Goal: Task Accomplishment & Management: Manage account settings

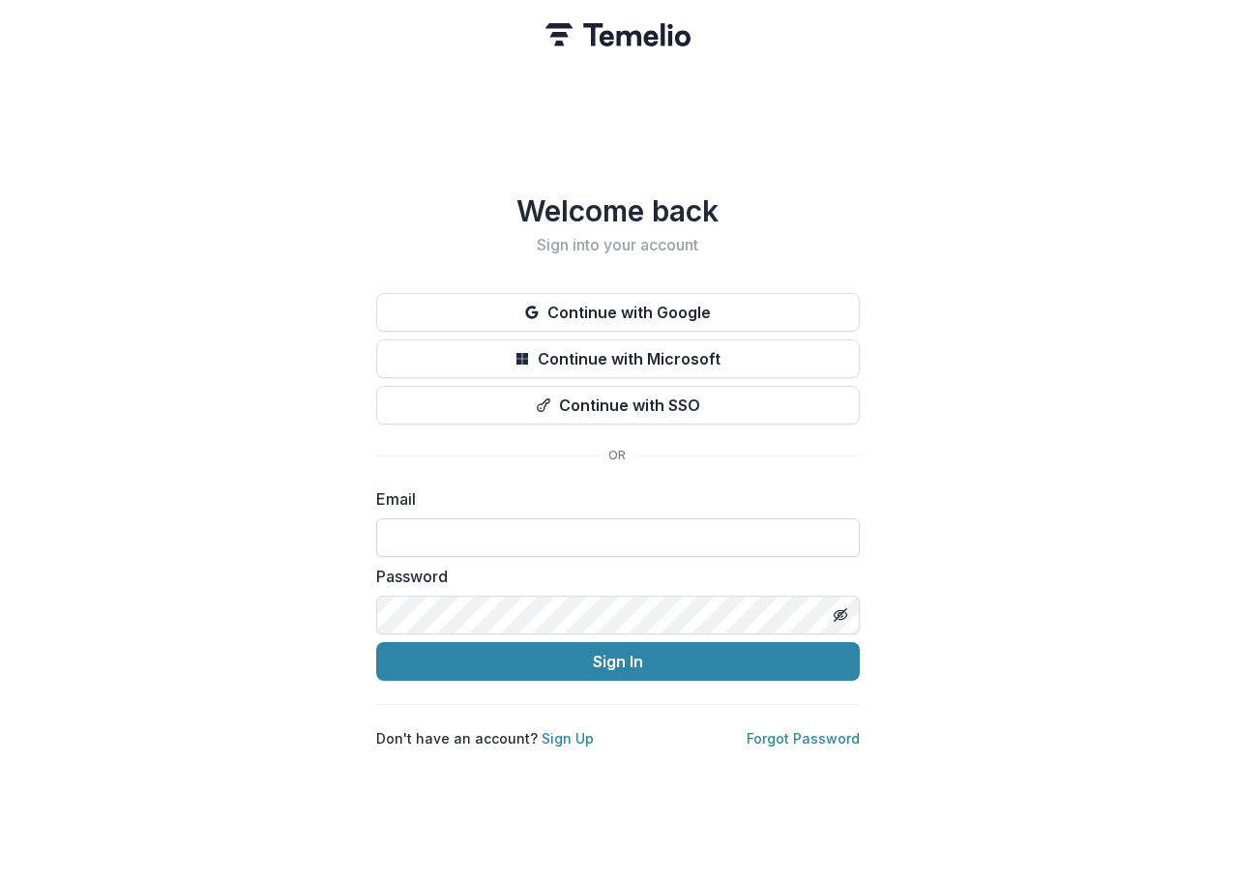
click at [480, 522] on input at bounding box center [617, 537] width 483 height 39
click at [0, 879] on com-1password-button at bounding box center [0, 880] width 0 height 0
type input "**********"
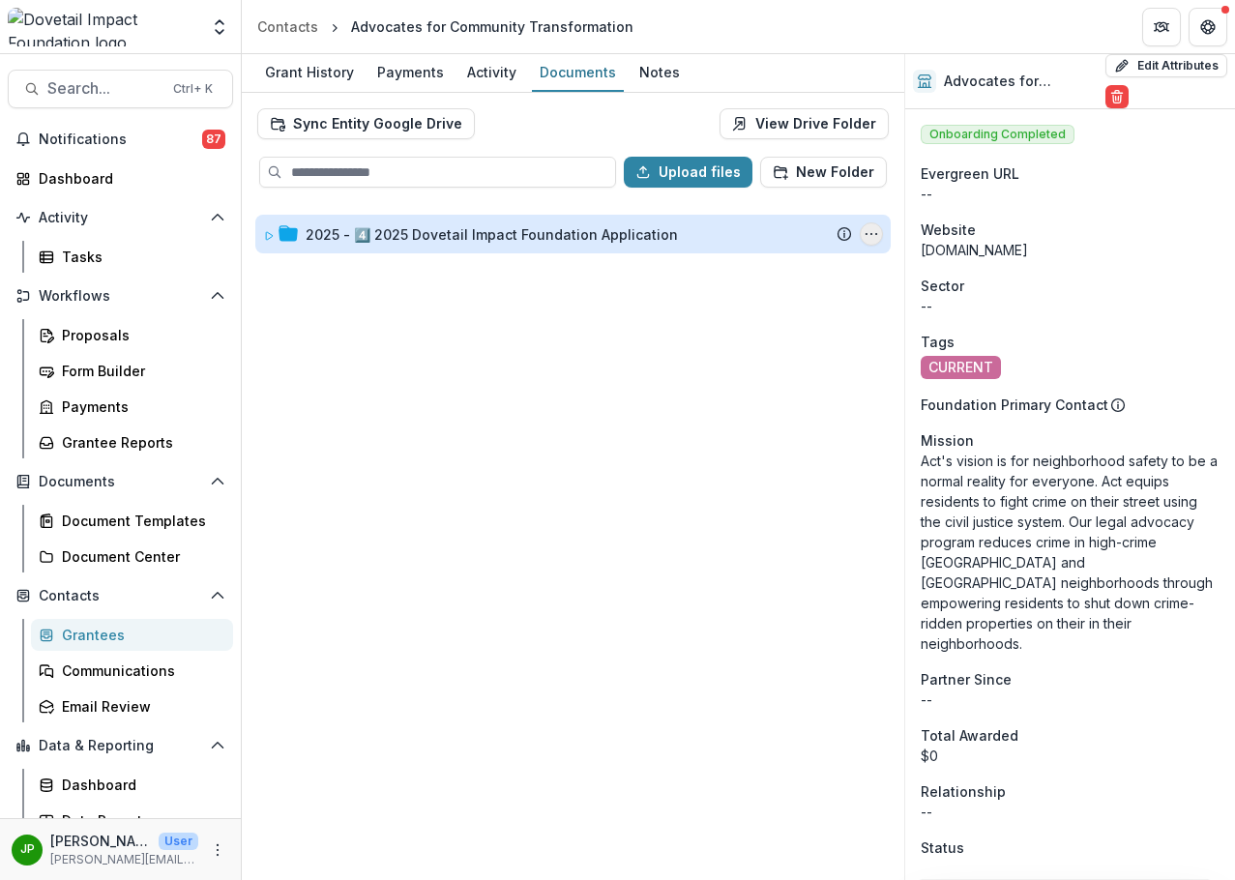
click at [877, 233] on icon "2025 - 4️⃣ 2025 Dovetail Impact Foundation Application Options" at bounding box center [870, 233] width 15 height 15
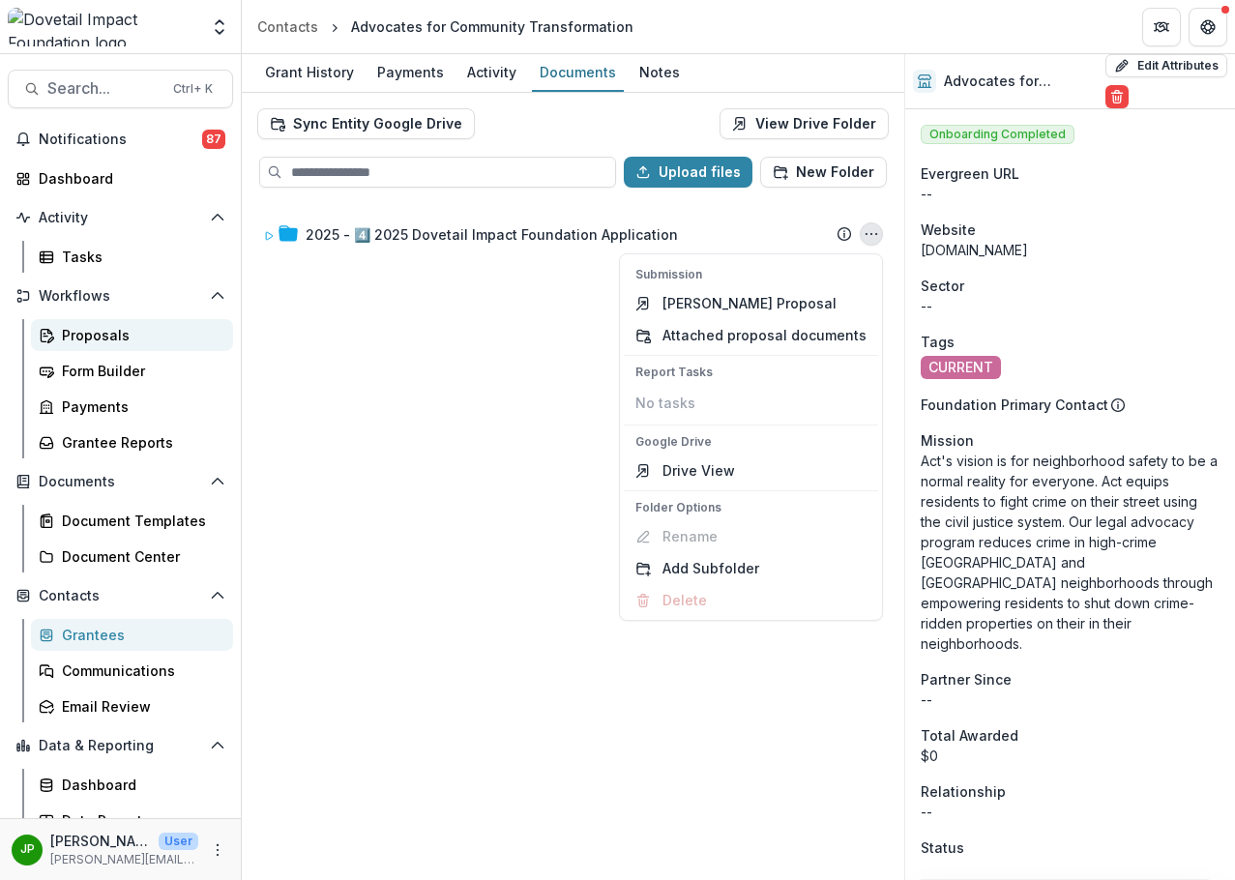
click at [119, 320] on link "Proposals" at bounding box center [132, 335] width 202 height 32
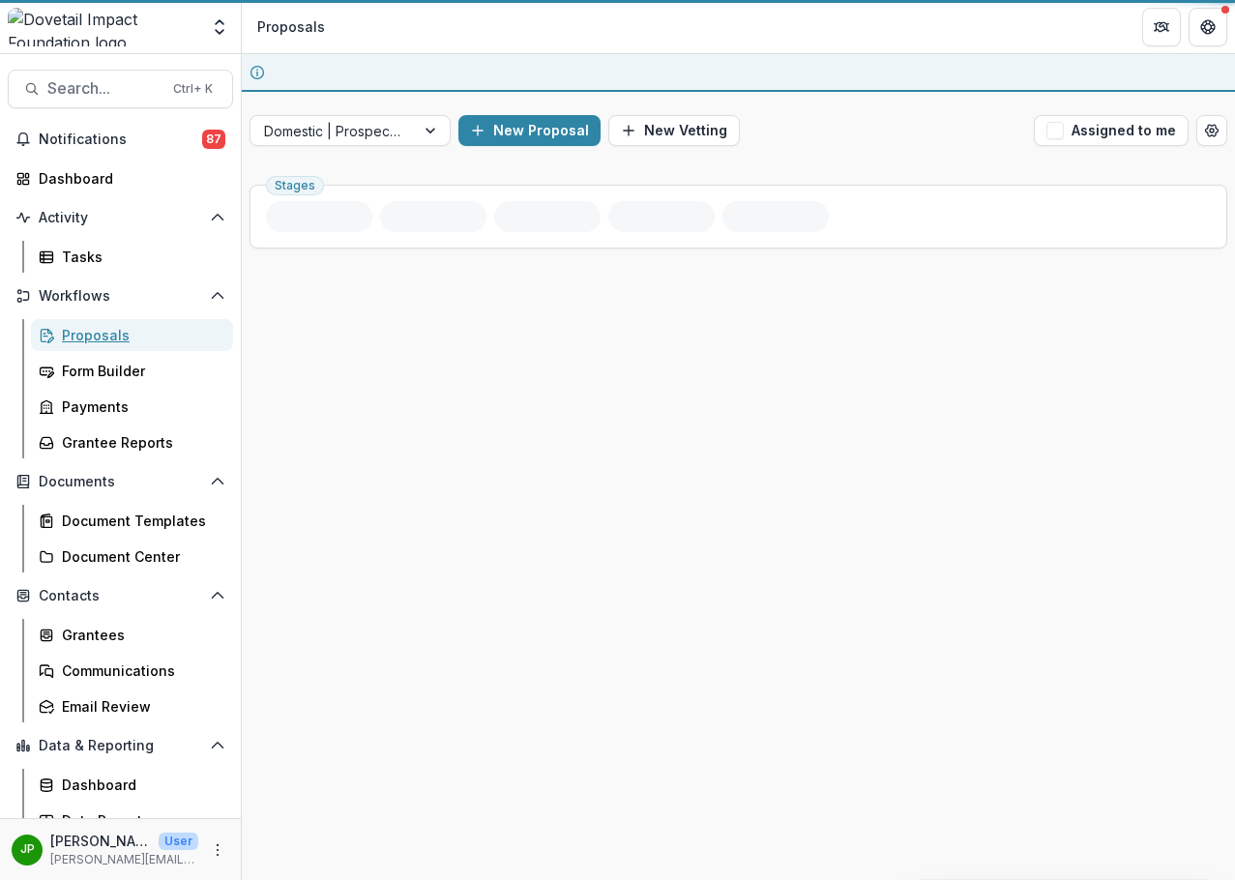
click at [121, 329] on div "Proposals" at bounding box center [140, 335] width 156 height 20
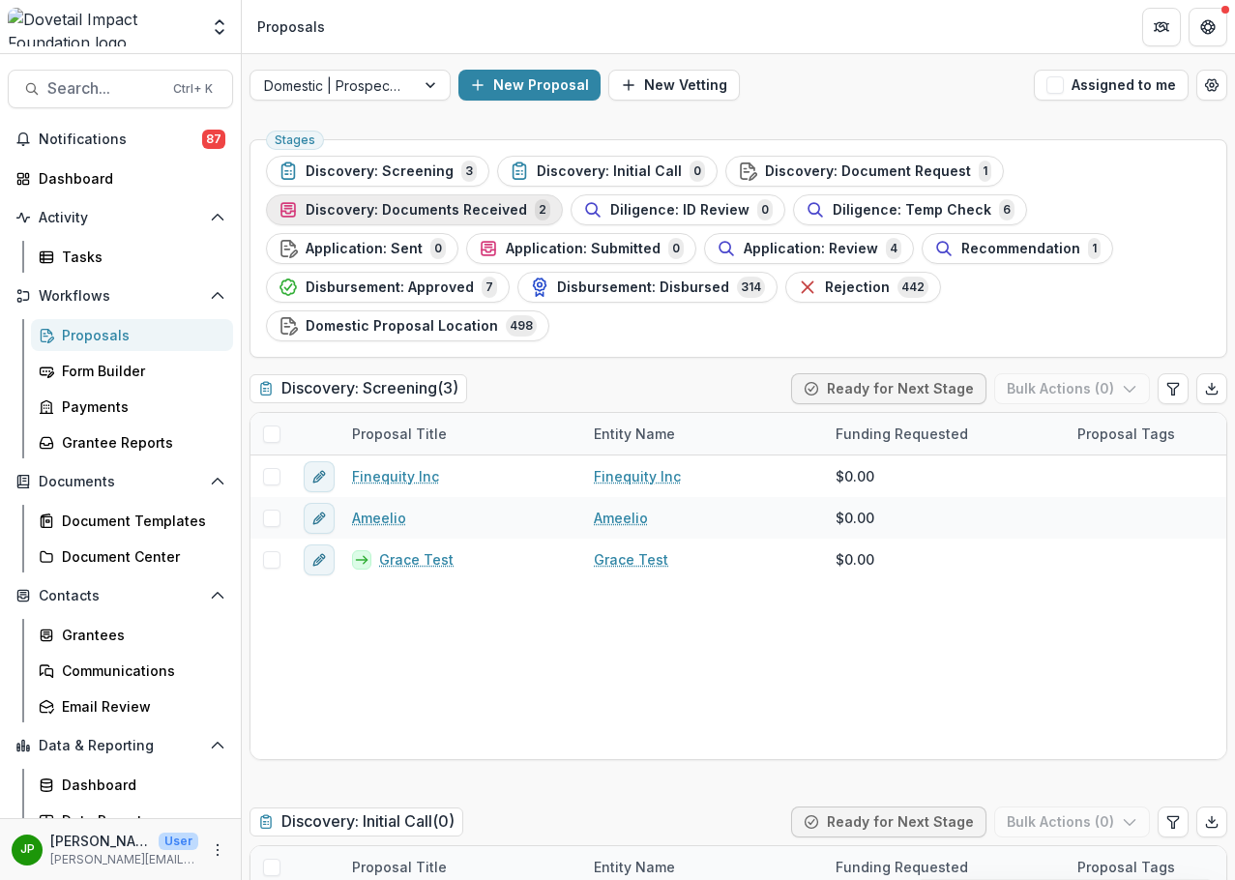
click at [471, 213] on span "Discovery: Documents Received" at bounding box center [415, 210] width 221 height 16
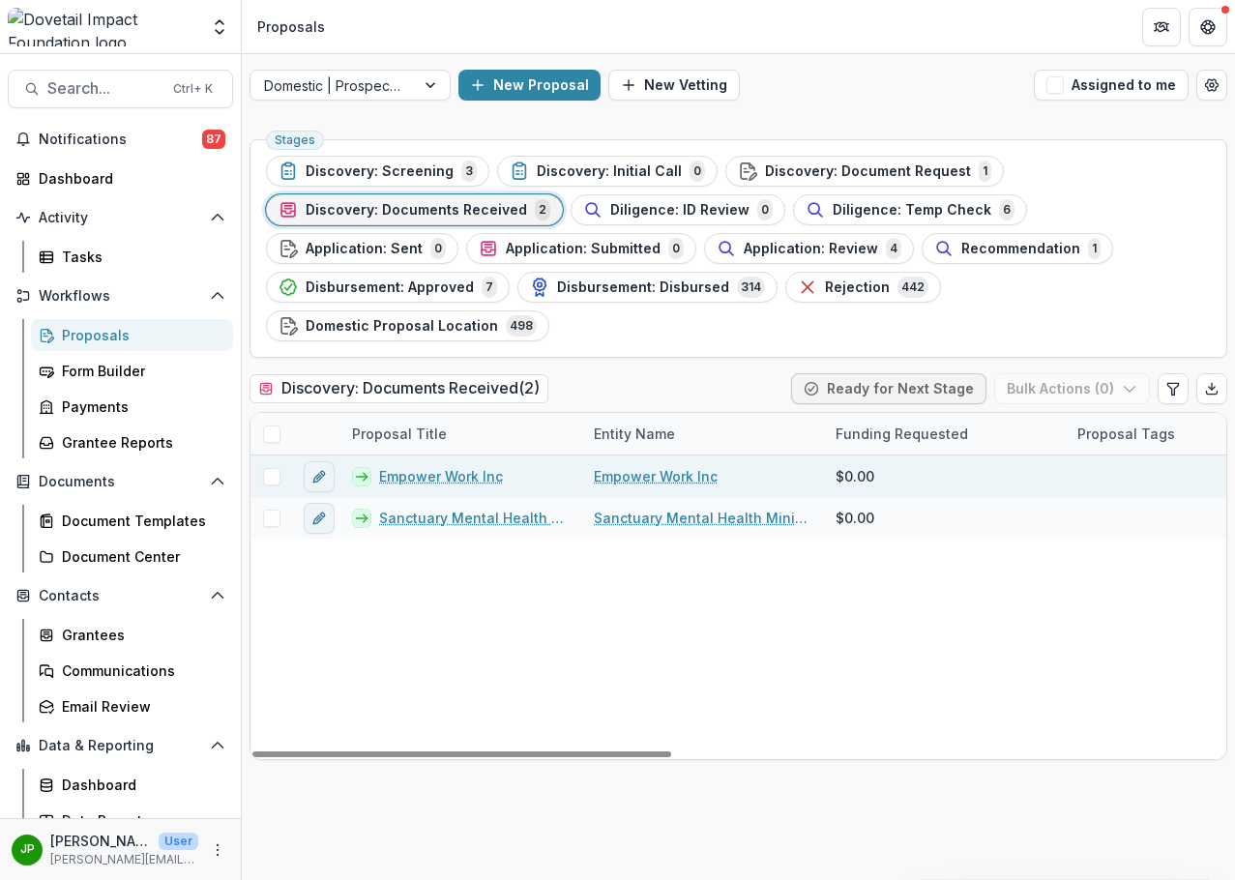
click at [480, 466] on link "Empower Work Inc" at bounding box center [441, 476] width 124 height 20
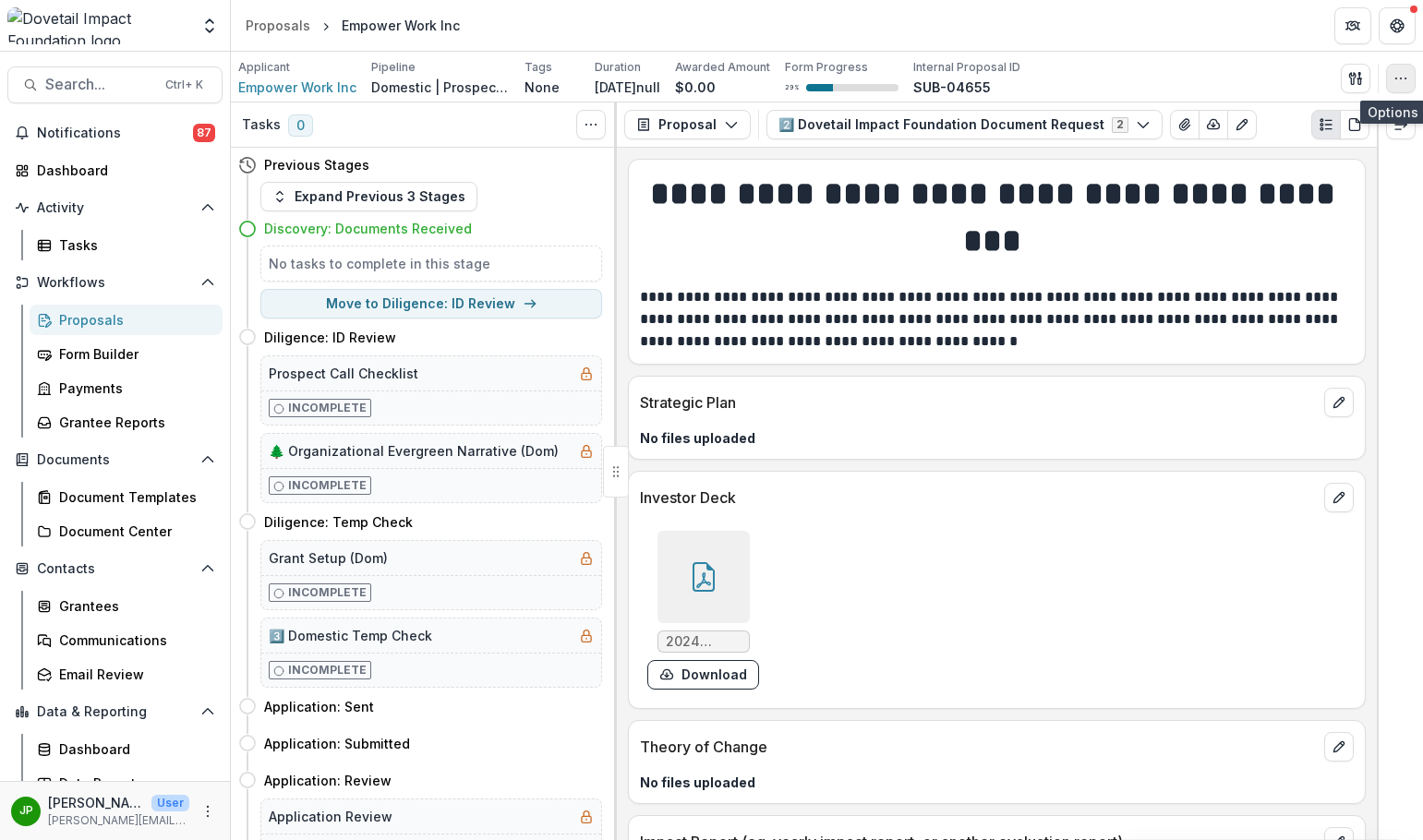
click at [1179, 75] on icon "button" at bounding box center [1400, 77] width 14 height 14
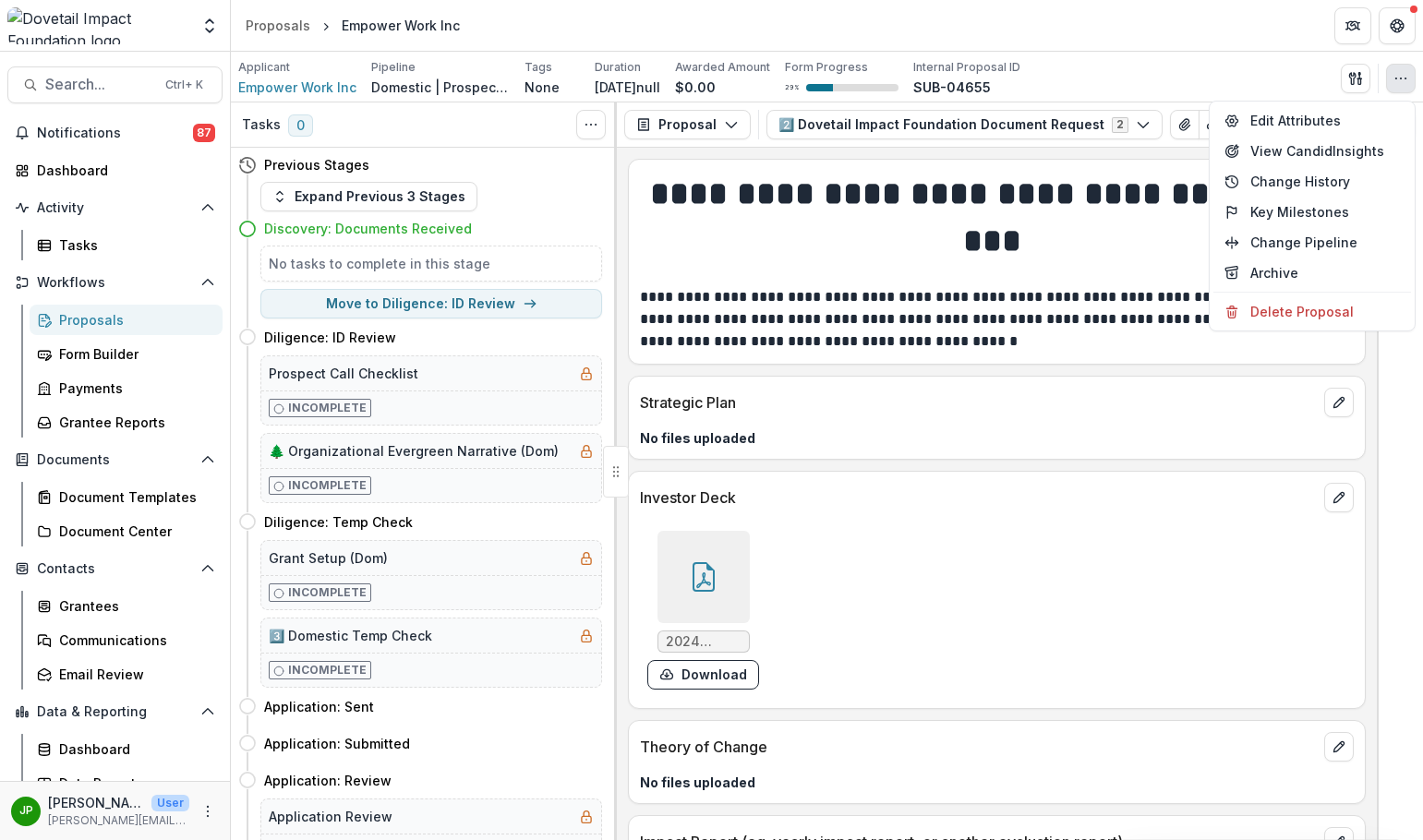
click at [1179, 92] on div "Applicant Empower Work Inc Pipeline Domestic | Prospects Pipeline Tags None All…" at bounding box center [826, 78] width 1178 height 38
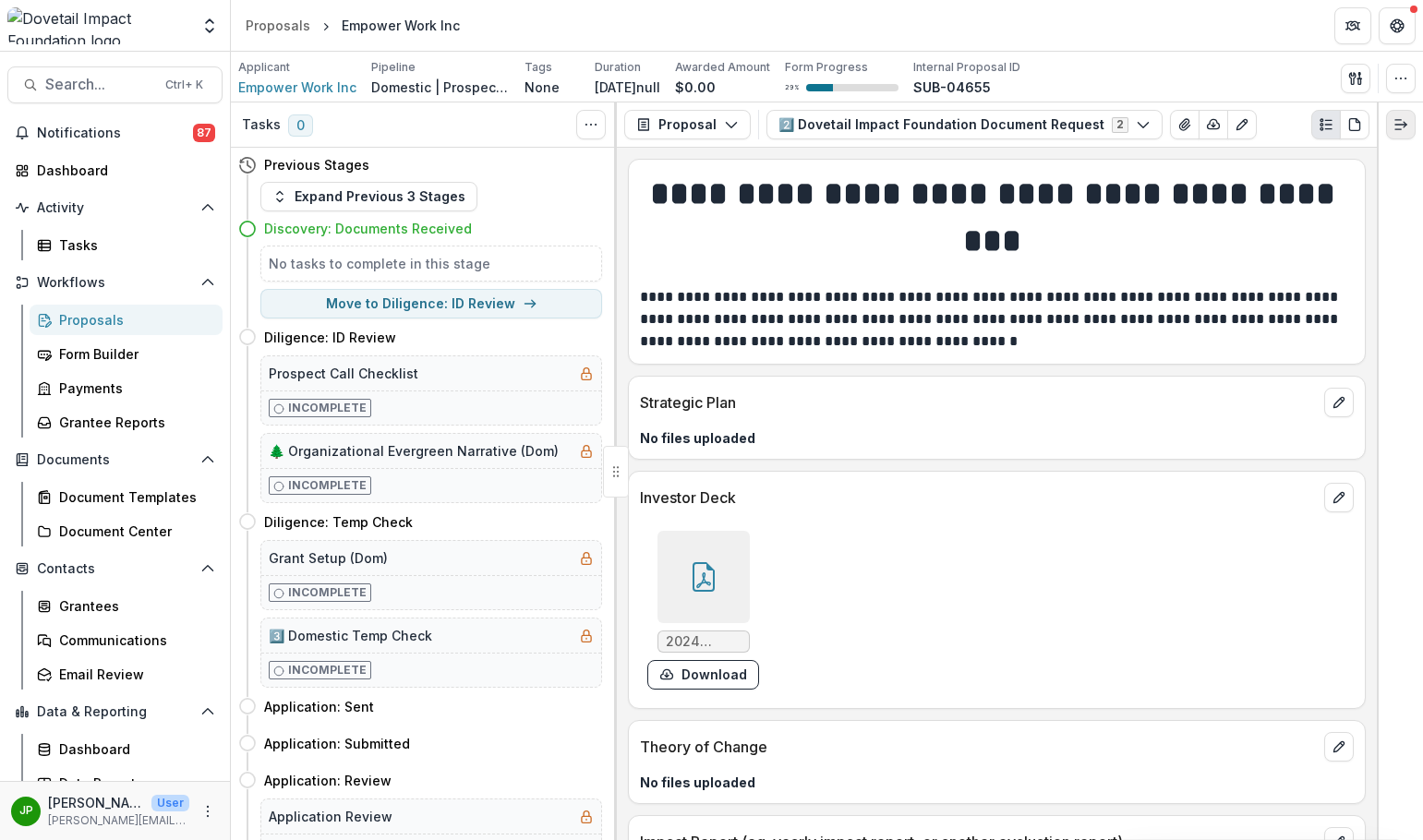
click at [1179, 127] on icon "Expand right" at bounding box center [1400, 124] width 14 height 14
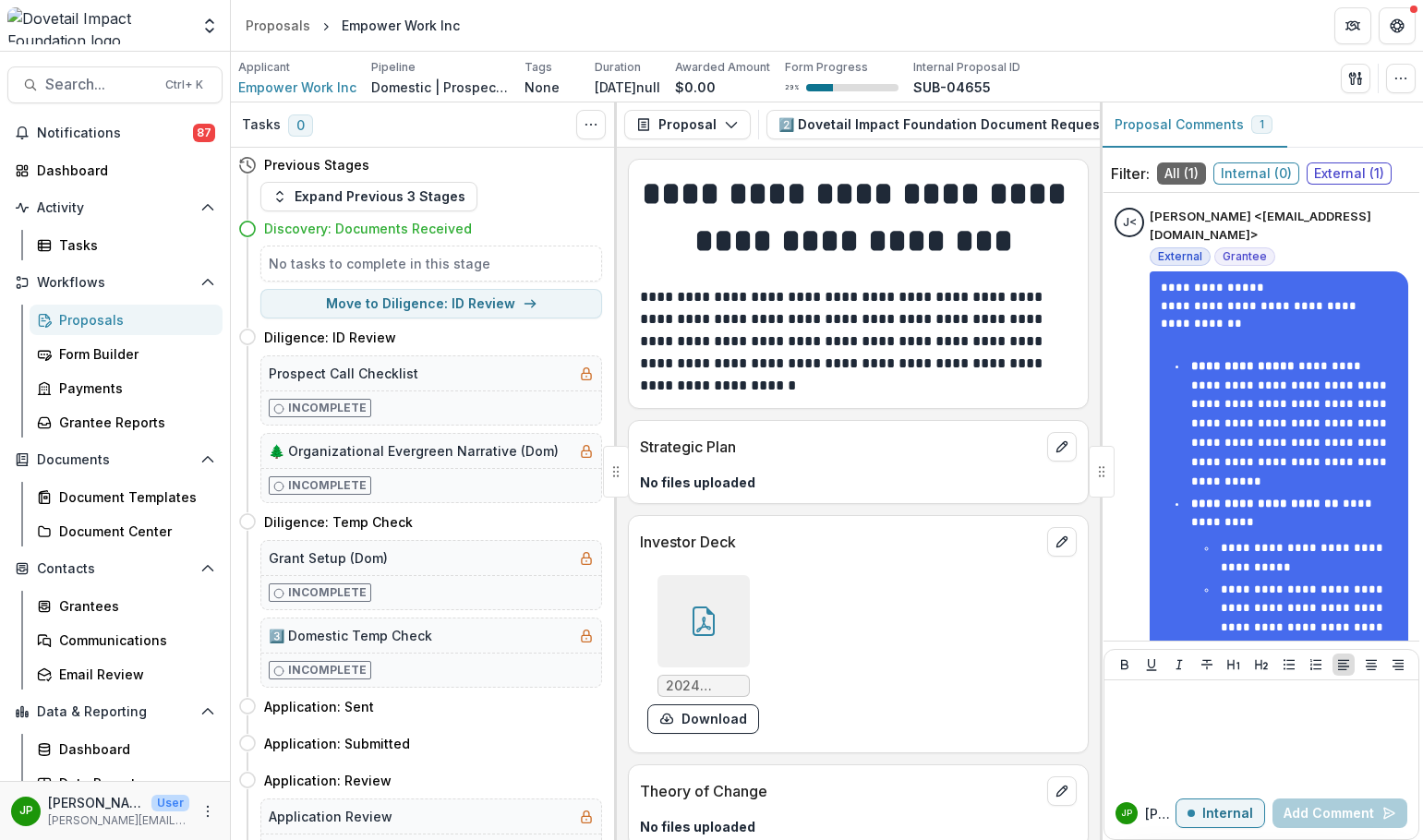
click at [1103, 471] on div at bounding box center [1101, 472] width 26 height 52
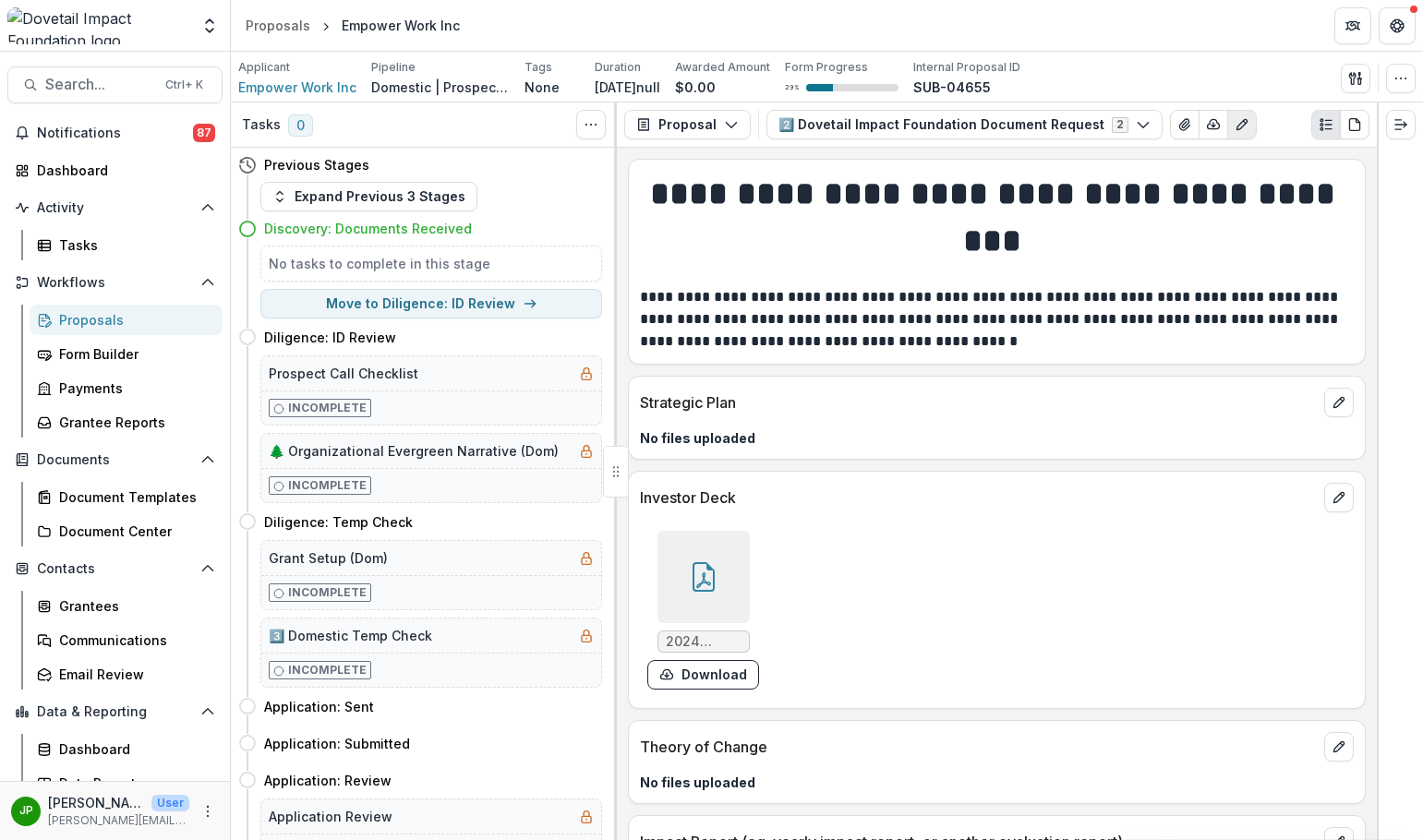
click at [1179, 133] on button "Edit as form" at bounding box center [1242, 124] width 30 height 30
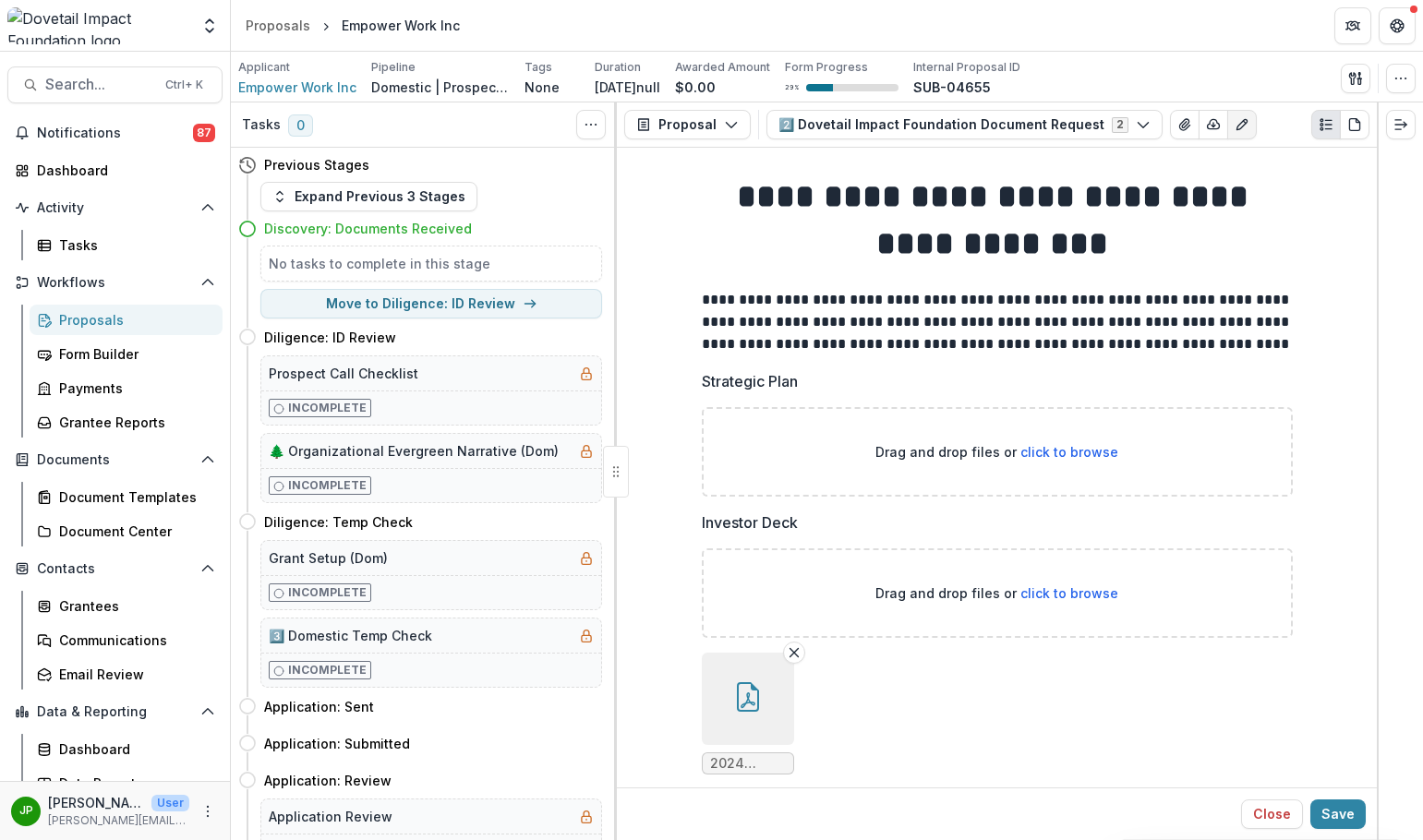
click at [1179, 133] on button "Edit as form" at bounding box center [1242, 124] width 30 height 30
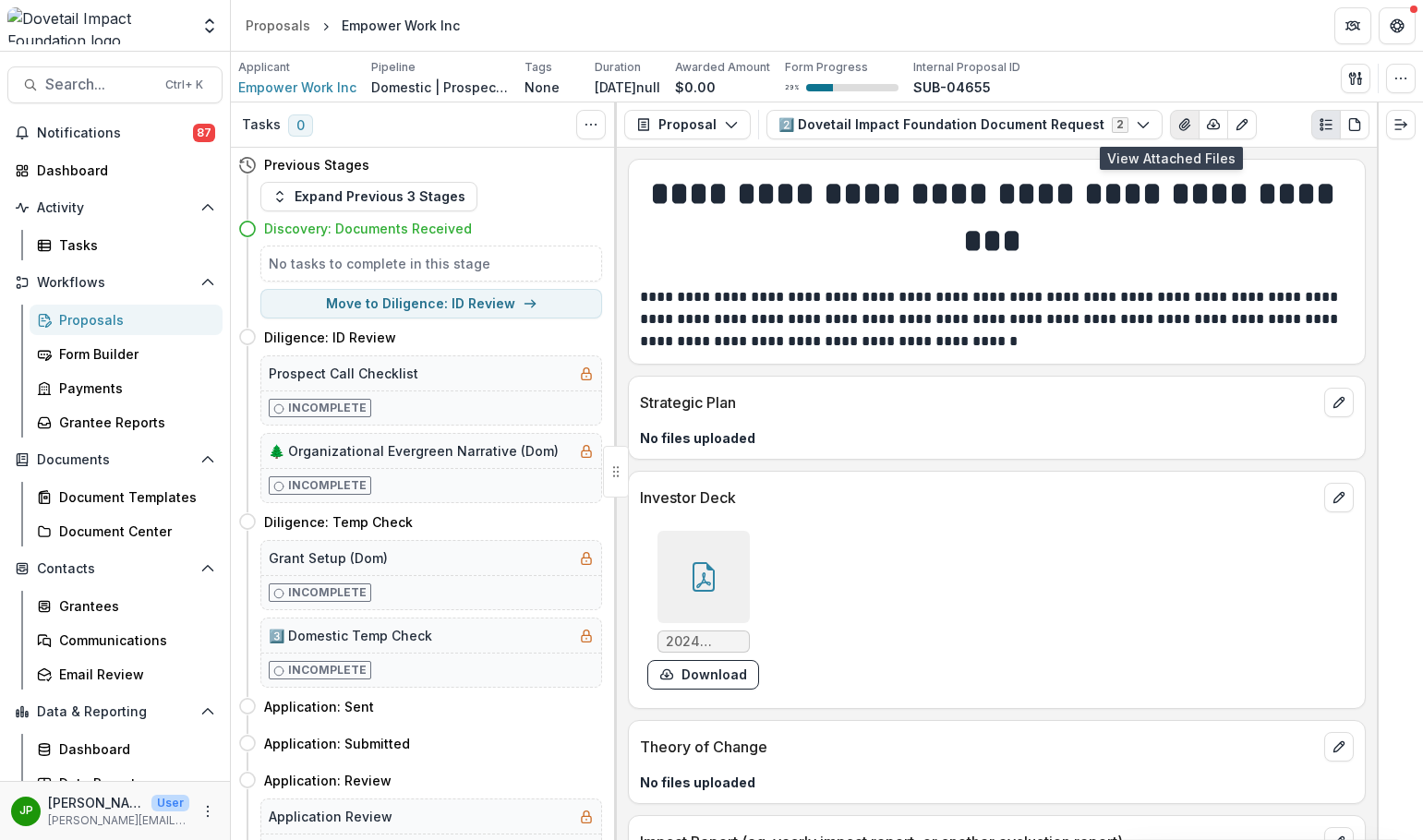
click at [1179, 130] on icon "View Attached Files" at bounding box center [1184, 125] width 11 height 11
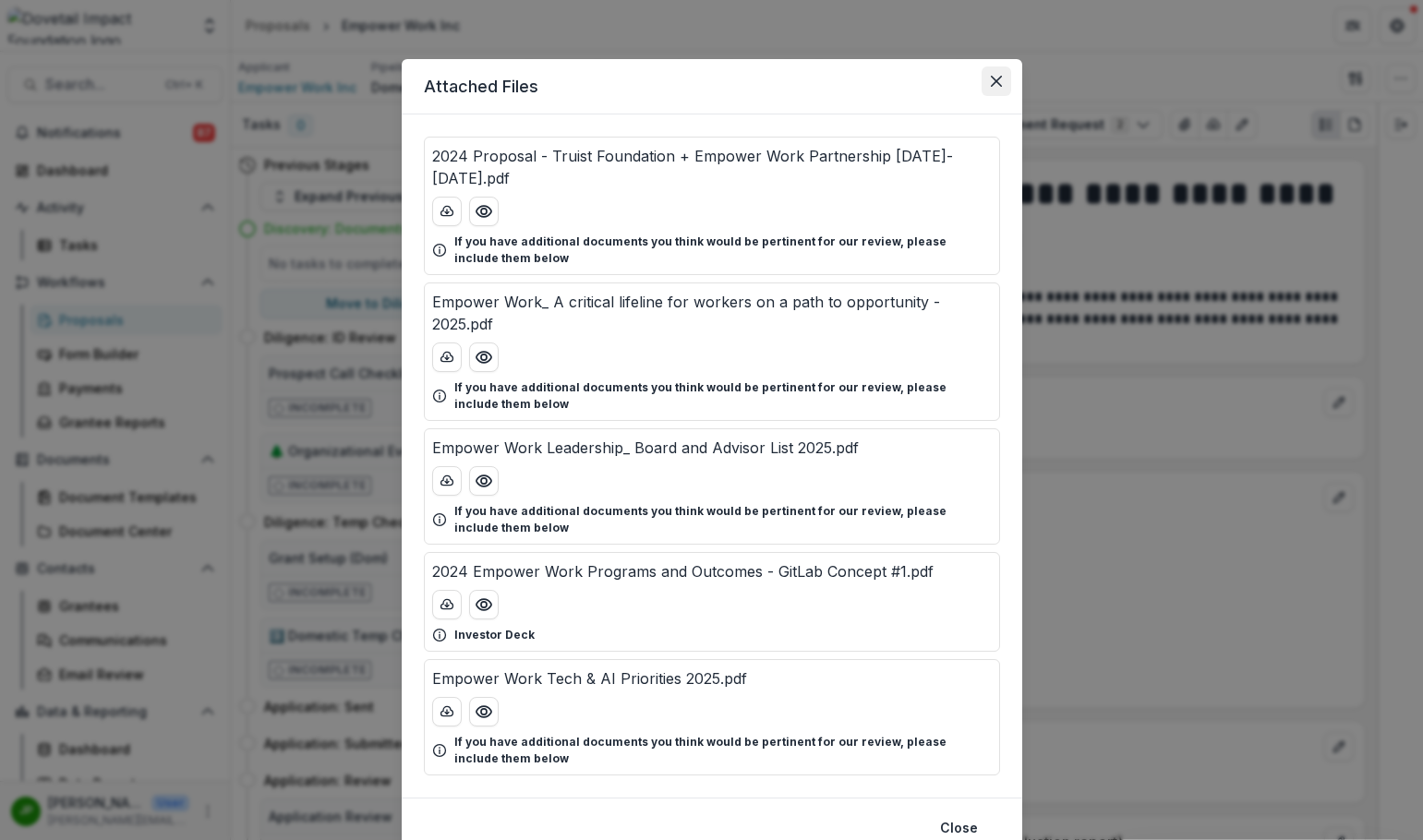
click at [990, 74] on button "Close" at bounding box center [996, 81] width 30 height 30
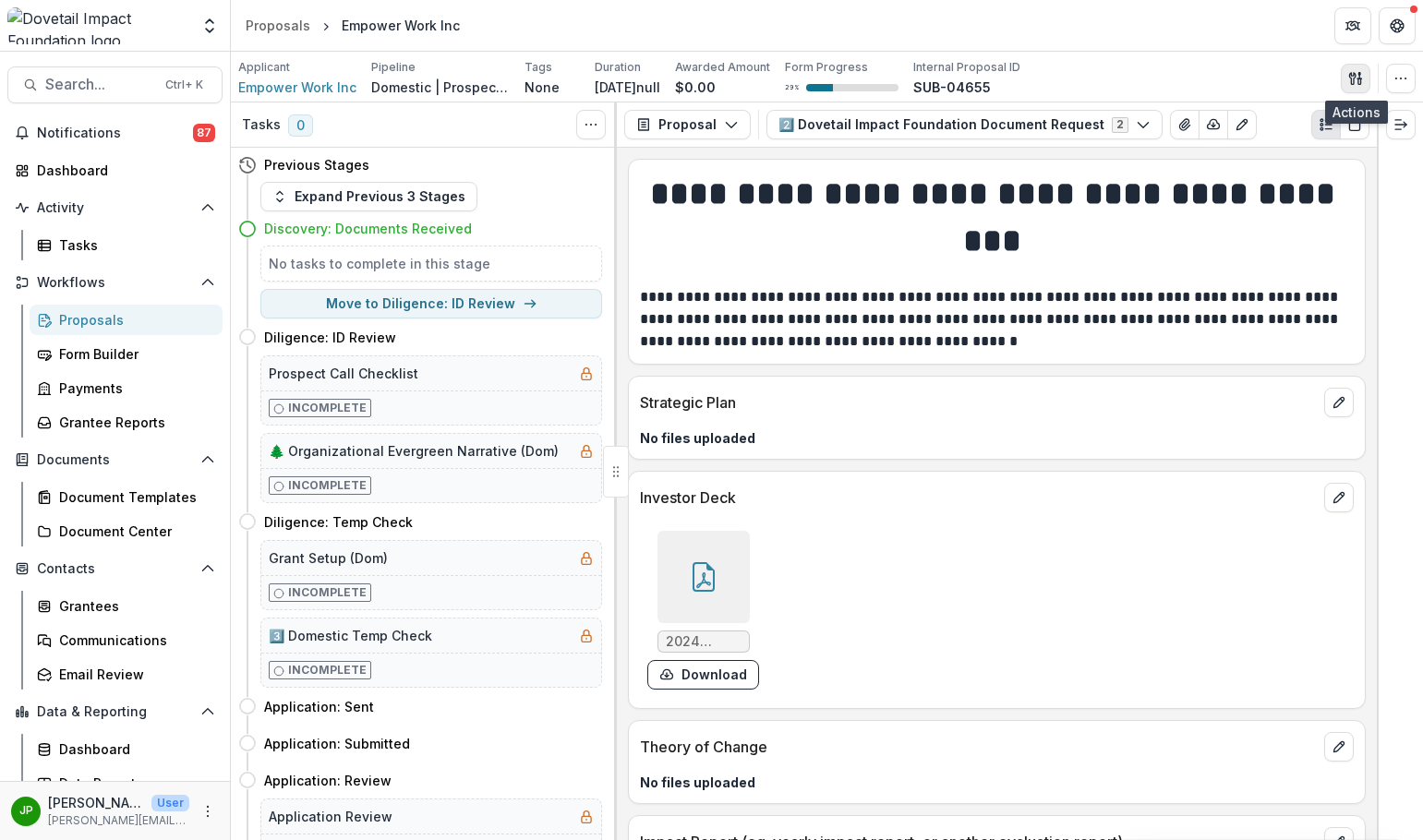
click at [1179, 78] on icon "button" at bounding box center [1354, 77] width 14 height 14
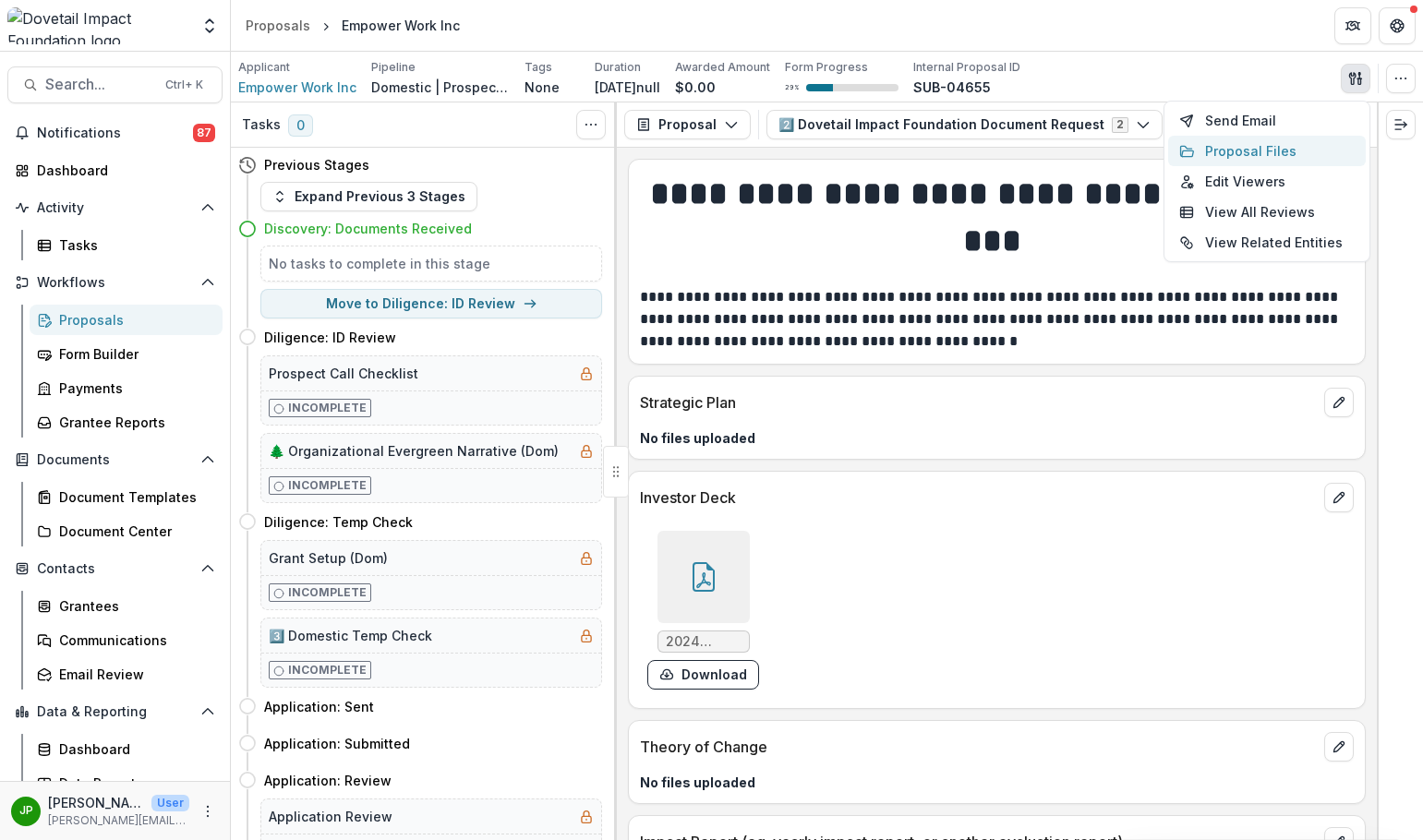
click at [1179, 160] on button "Proposal Files" at bounding box center [1266, 151] width 198 height 31
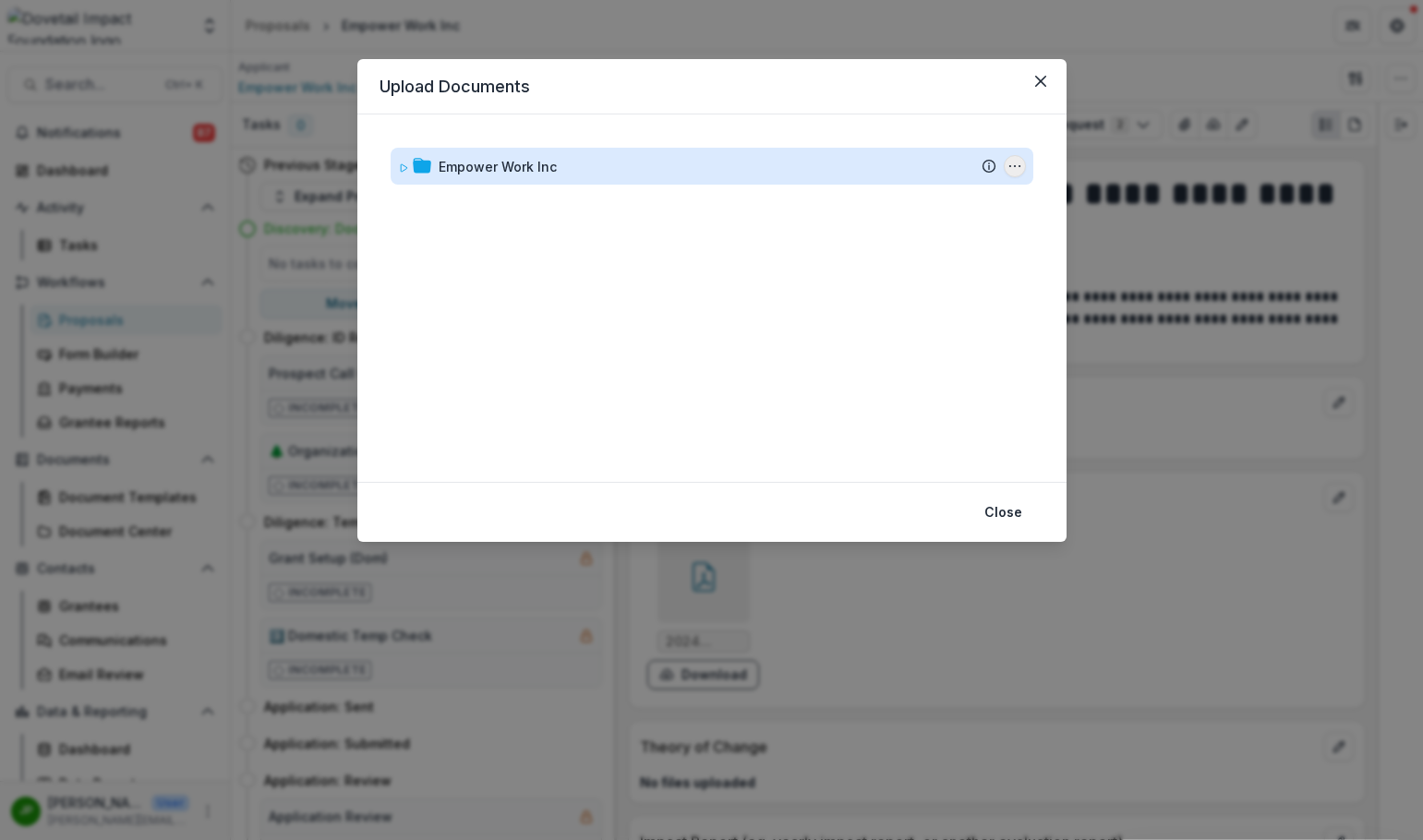
click at [1009, 158] on button "Empower Work Inc Options" at bounding box center [1014, 165] width 22 height 22
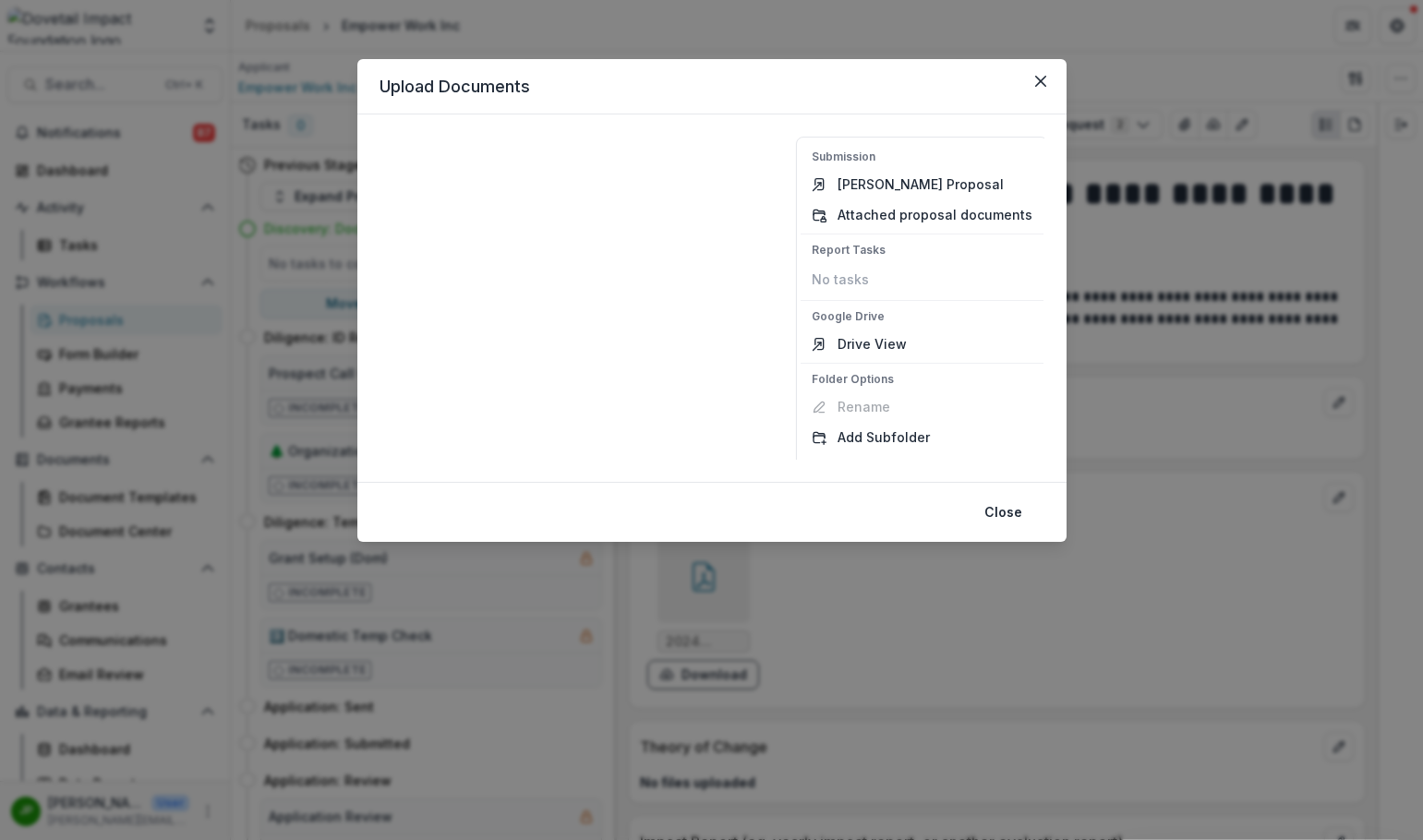
scroll to position [28, 0]
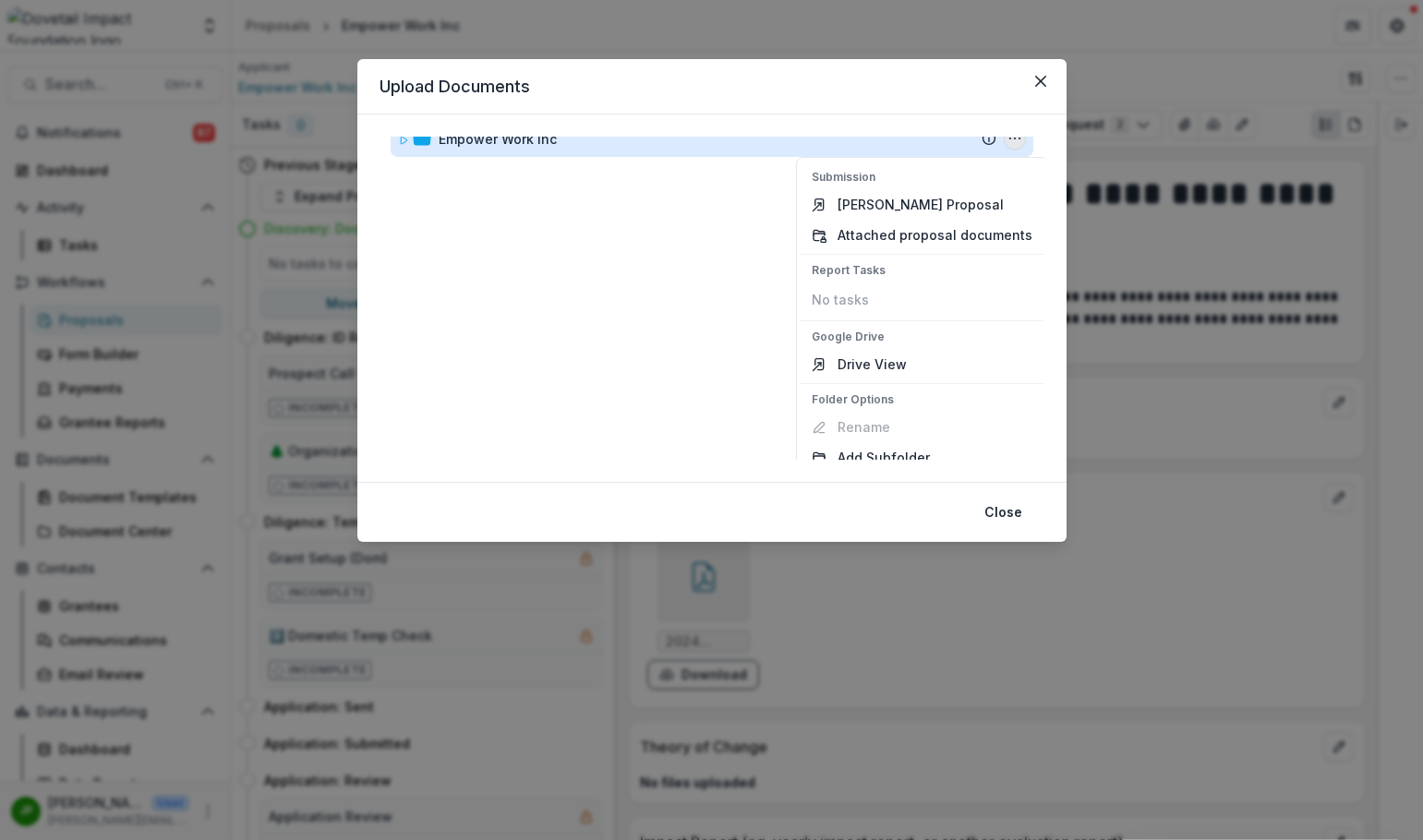
click at [884, 335] on p "Google Drive" at bounding box center [922, 336] width 221 height 16
click at [890, 361] on link "Drive View" at bounding box center [922, 364] width 243 height 31
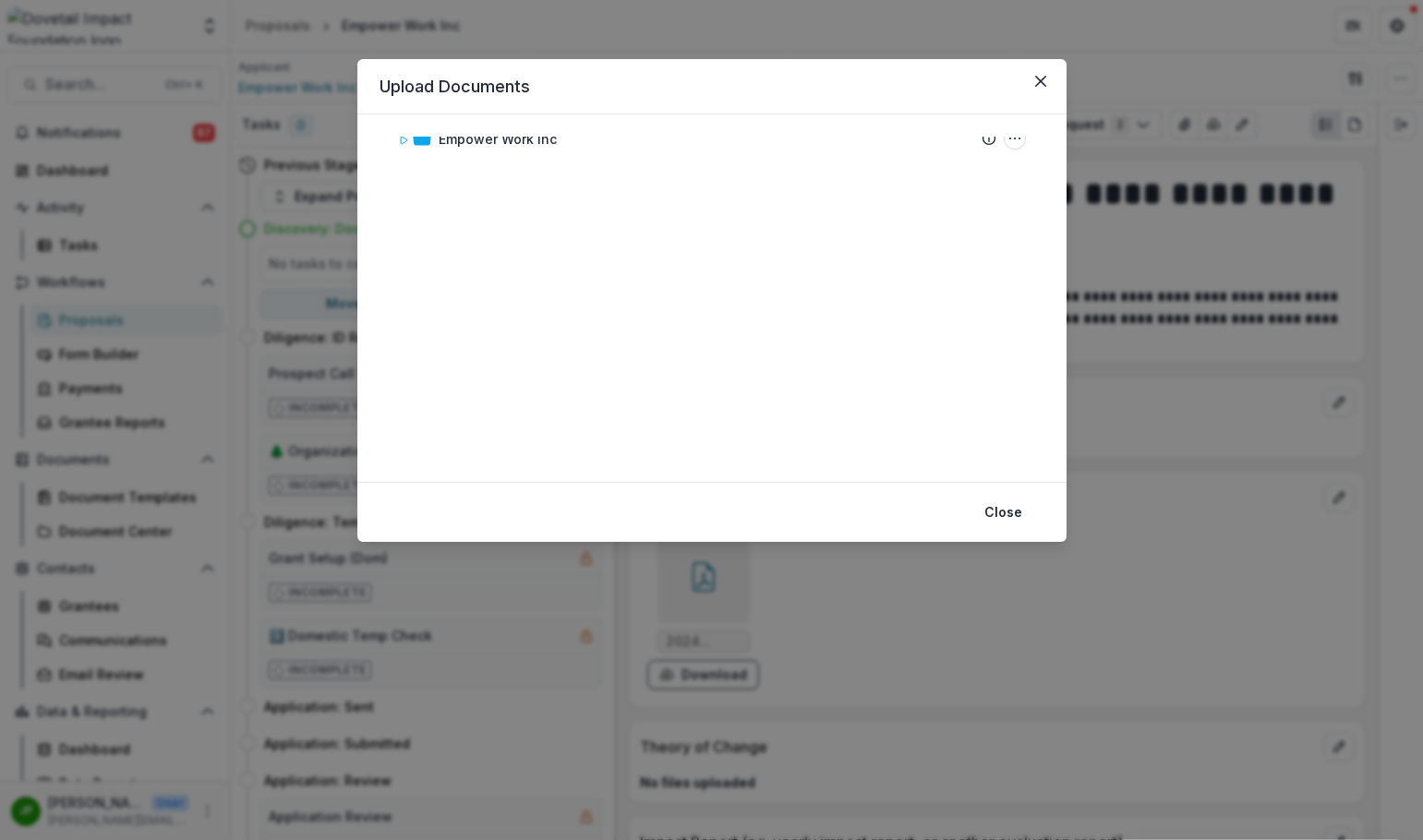
click at [1047, 65] on header "Upload Documents" at bounding box center [712, 87] width 709 height 55
click at [1042, 77] on icon "Close" at bounding box center [1041, 81] width 11 height 11
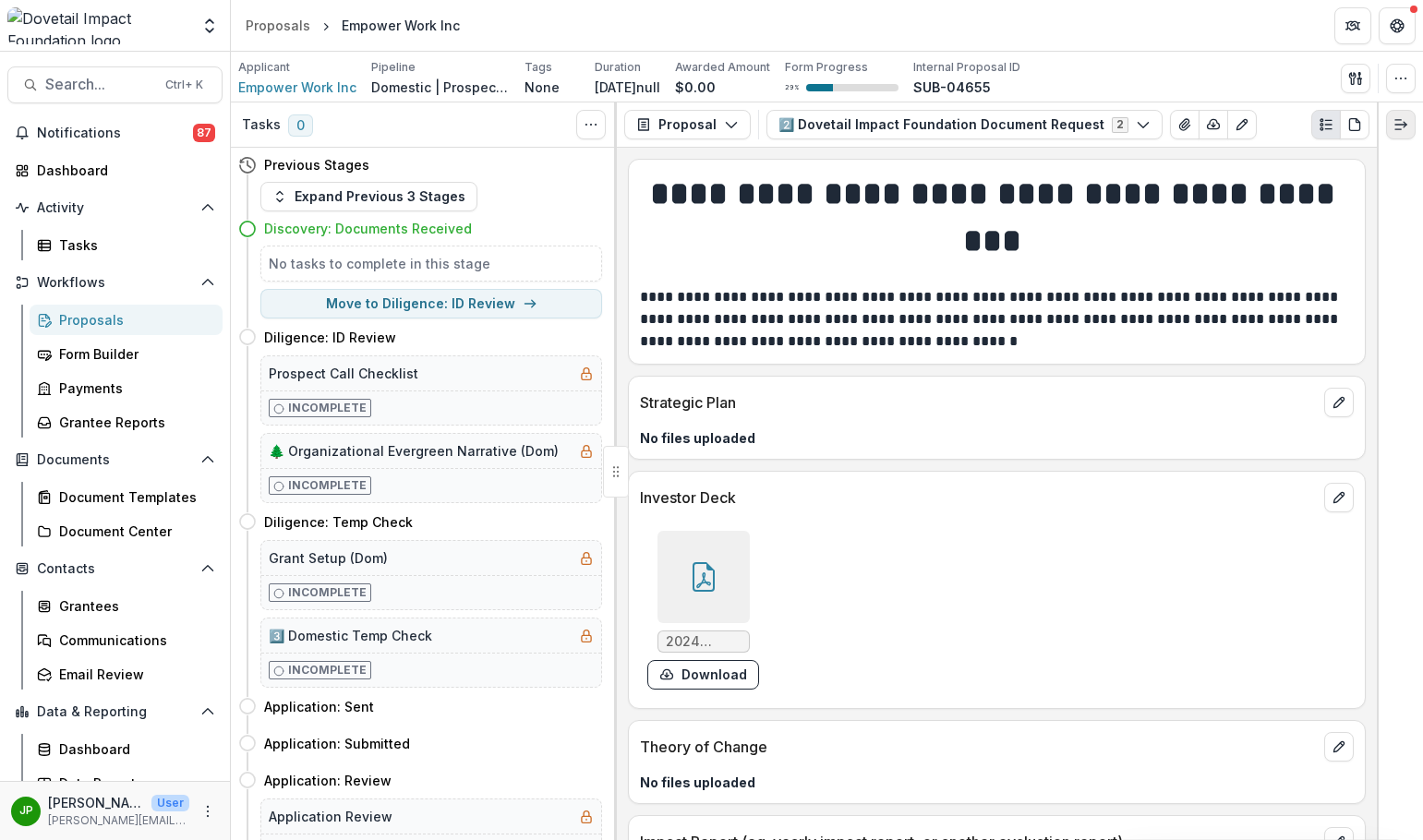
click at [1179, 131] on icon "Expand right" at bounding box center [1400, 124] width 14 height 14
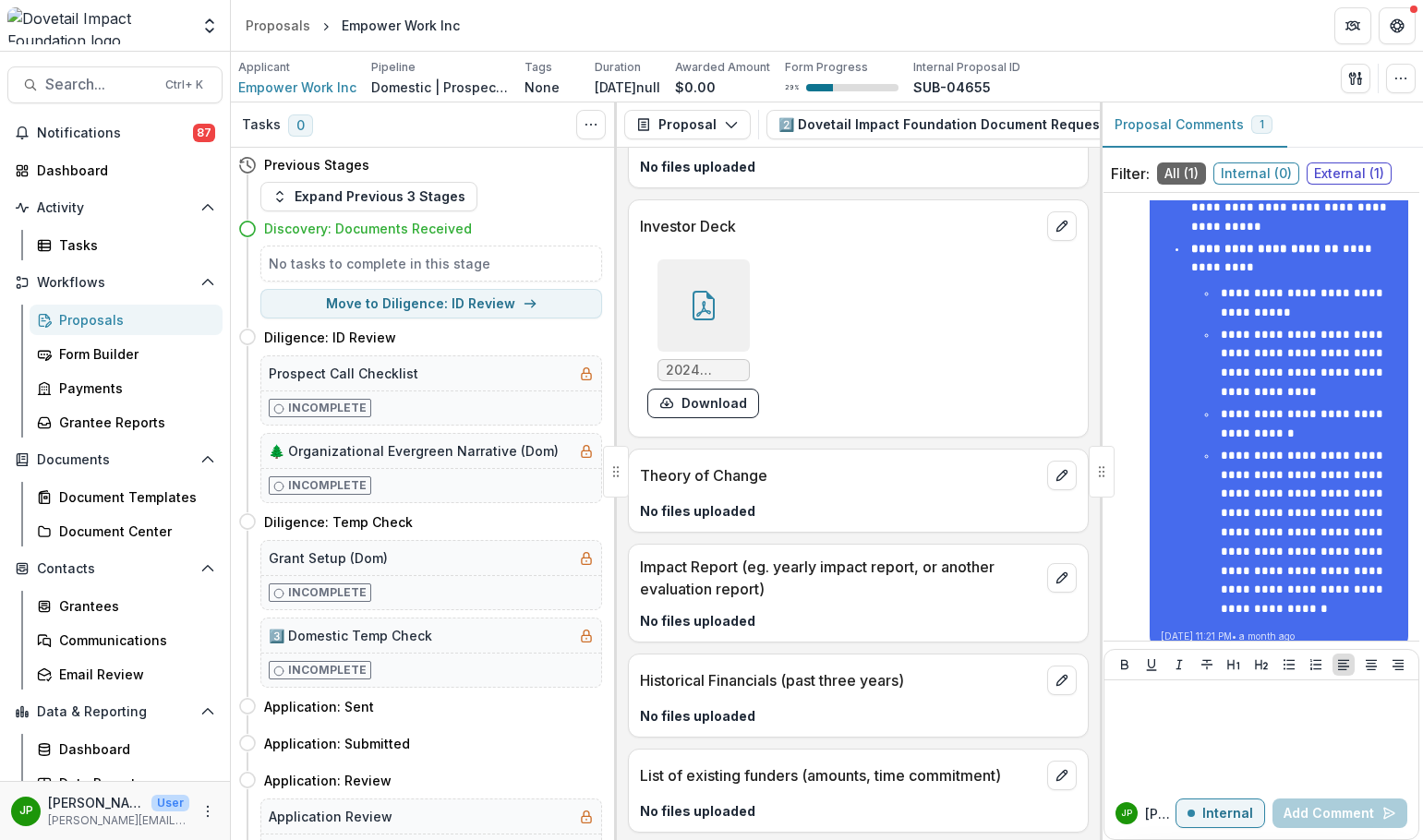
scroll to position [646, 0]
